Goal: Transaction & Acquisition: Subscribe to service/newsletter

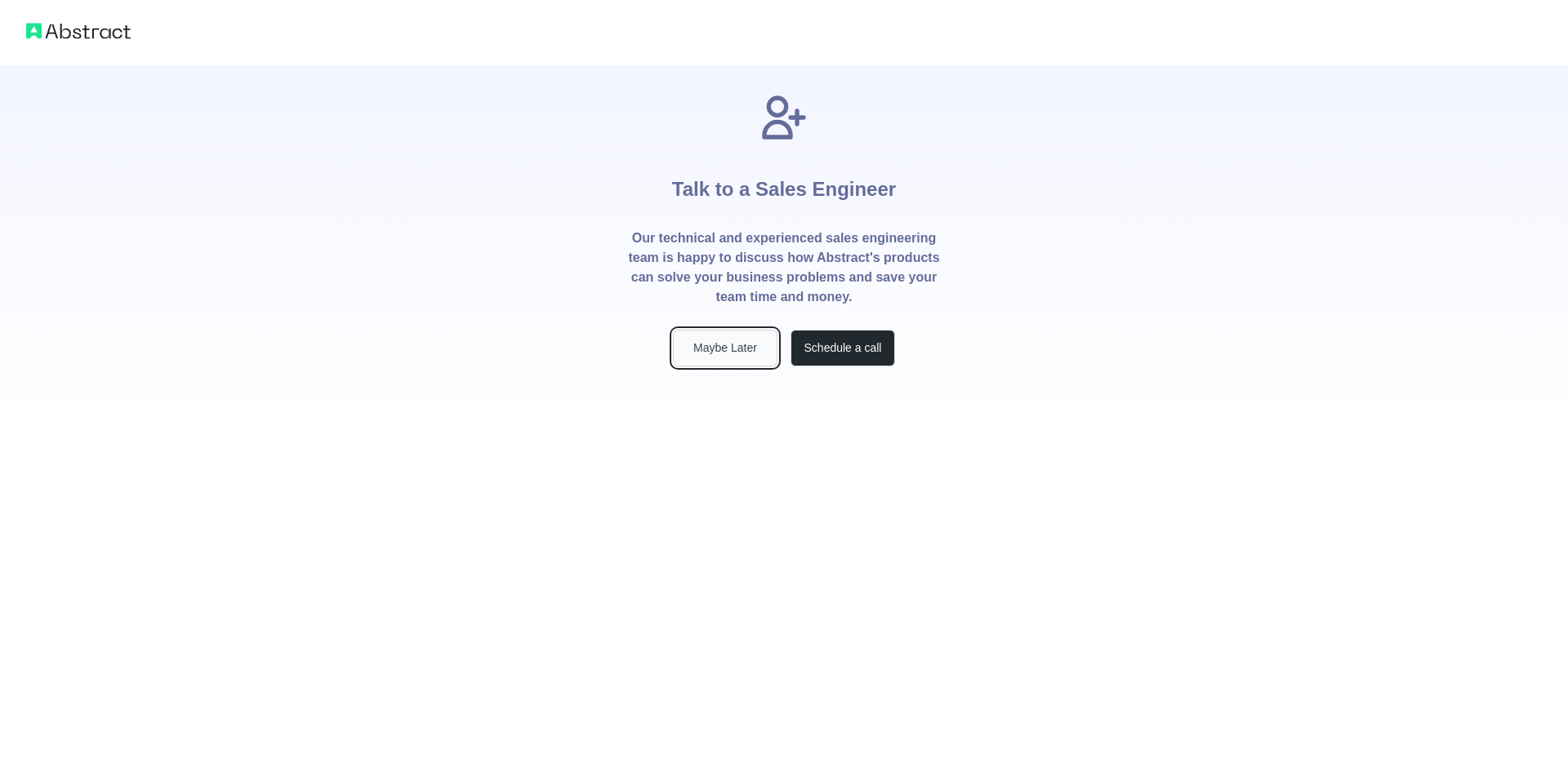
click at [744, 345] on button "Maybe Later" at bounding box center [724, 348] width 105 height 37
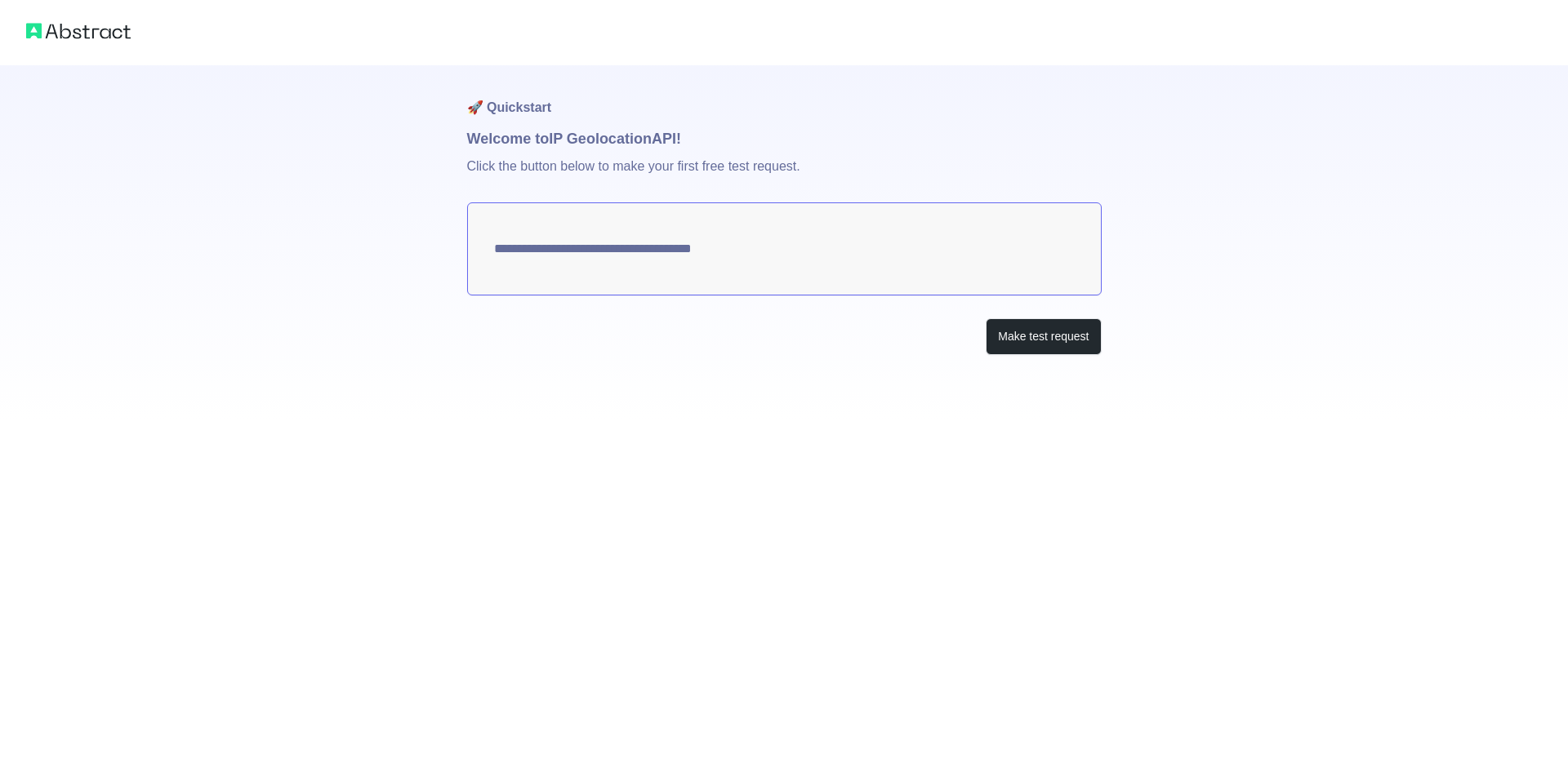
type textarea "**********"
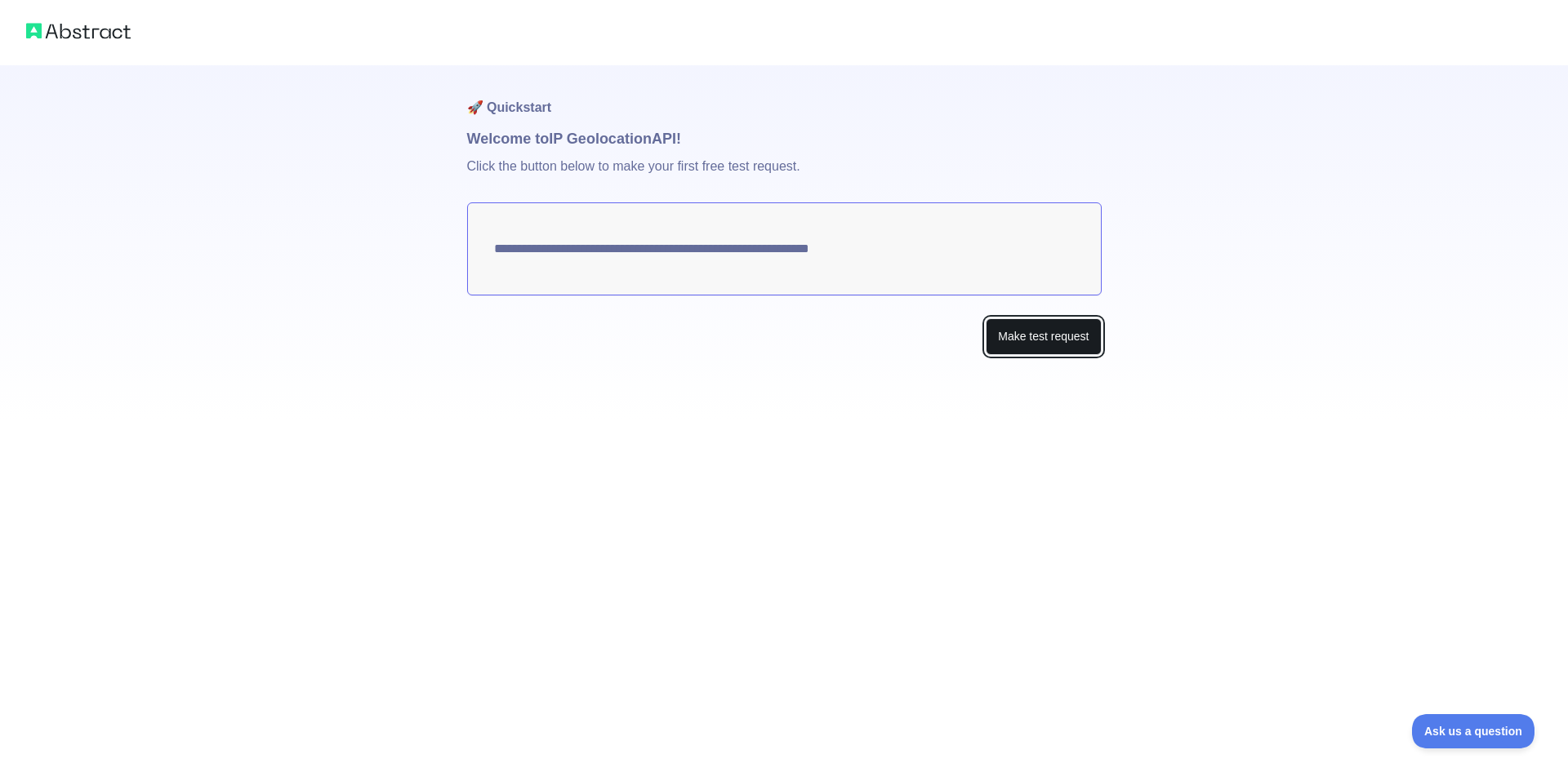
click at [1082, 338] on button "Make test request" at bounding box center [1043, 337] width 116 height 37
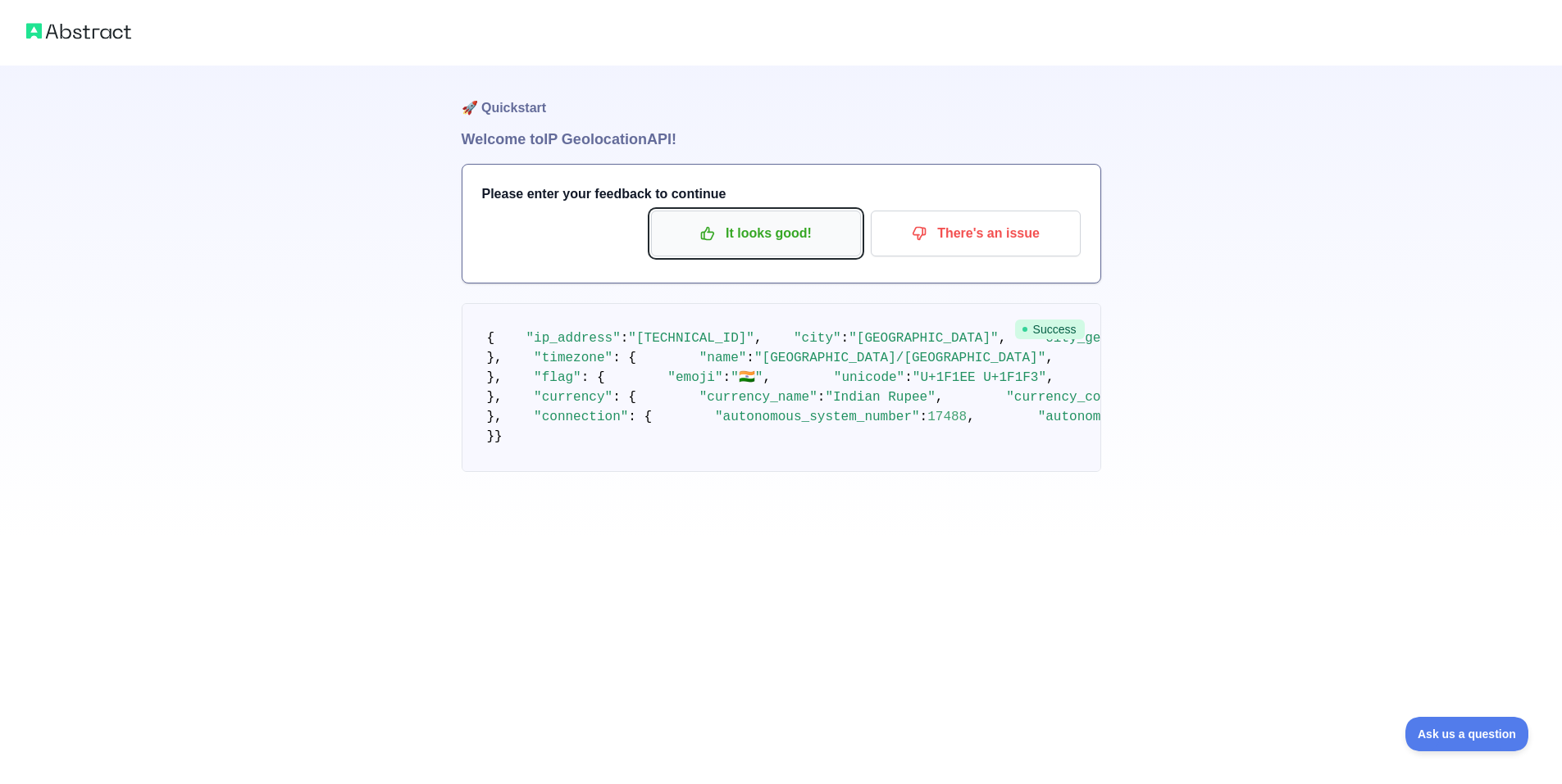
click at [795, 237] on p "It looks good!" at bounding box center [755, 234] width 185 height 28
